Goal: Task Accomplishment & Management: Use online tool/utility

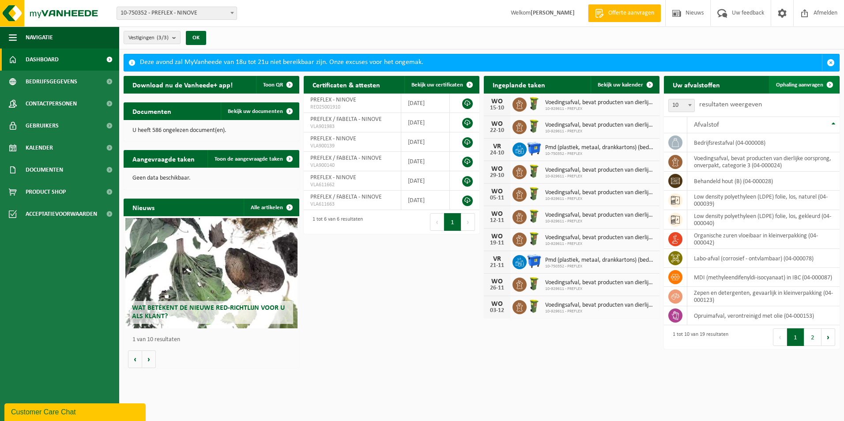
click at [821, 81] on span at bounding box center [830, 85] width 18 height 18
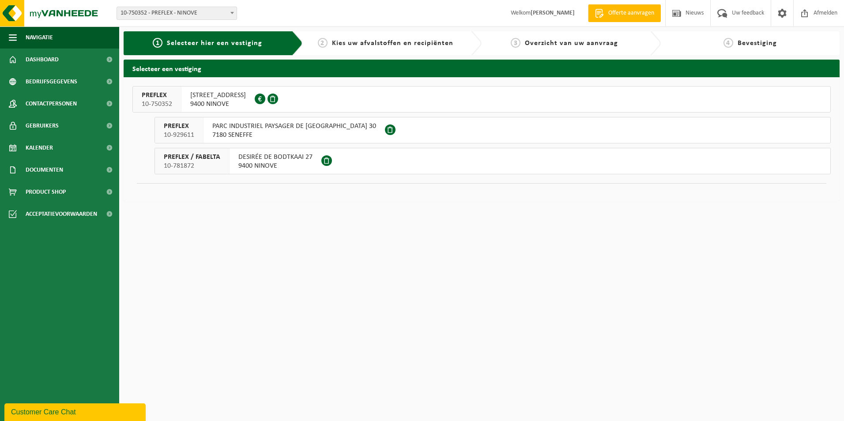
click at [289, 163] on span "9400 NINOVE" at bounding box center [275, 166] width 74 height 9
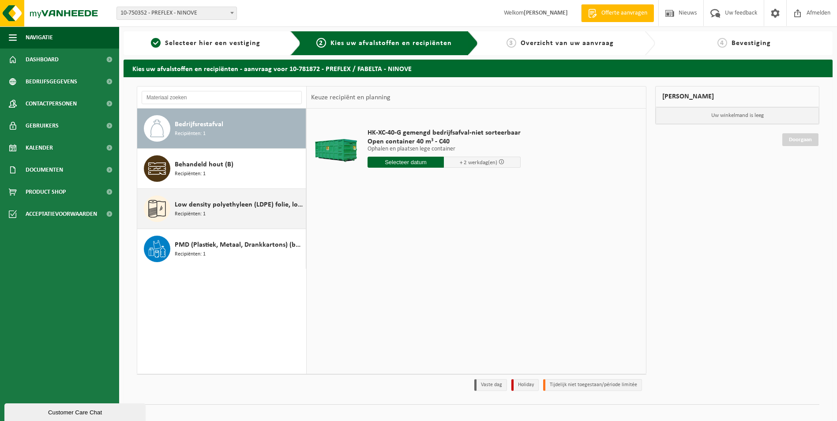
click at [227, 208] on span "Low density polyethyleen (LDPE) folie, los, gekleurd" at bounding box center [239, 204] width 129 height 11
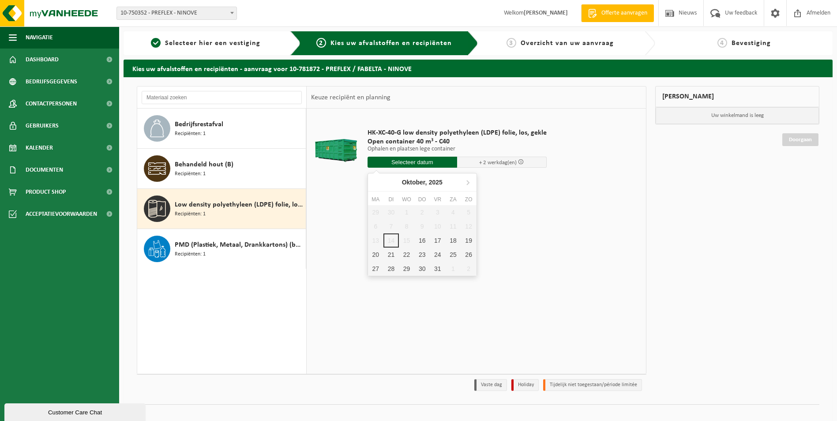
click at [408, 160] on input "text" at bounding box center [413, 162] width 90 height 11
click at [420, 240] on div "16" at bounding box center [421, 240] width 15 height 14
type input "Van 2025-10-16"
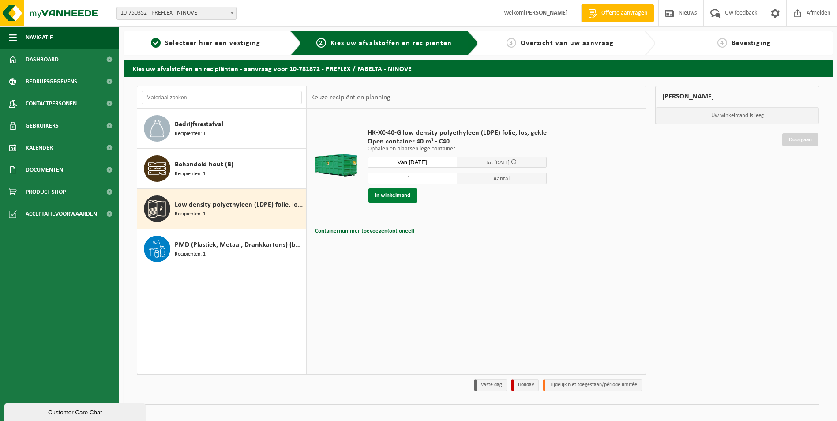
click at [388, 197] on button "In winkelmand" at bounding box center [392, 195] width 49 height 14
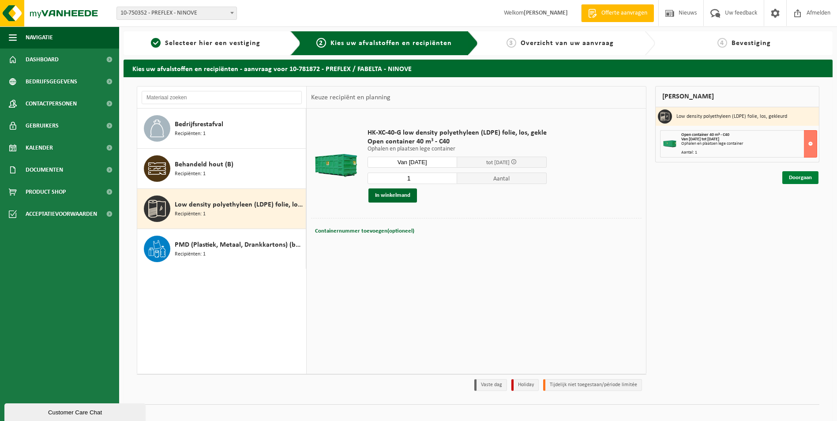
click at [794, 175] on link "Doorgaan" at bounding box center [800, 177] width 36 height 13
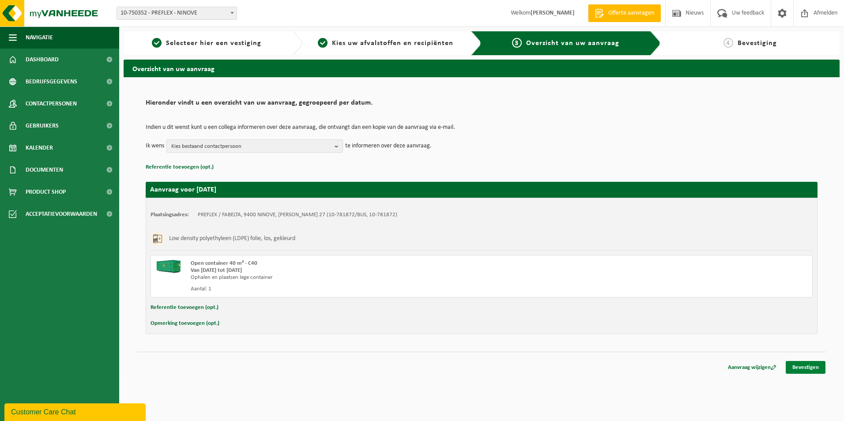
click at [811, 369] on link "Bevestigen" at bounding box center [805, 367] width 40 height 13
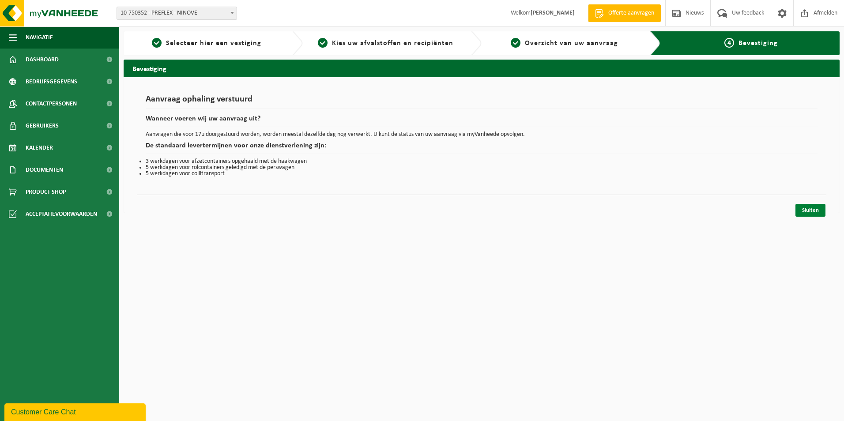
click at [812, 215] on link "Sluiten" at bounding box center [810, 210] width 30 height 13
